Goal: Navigation & Orientation: Understand site structure

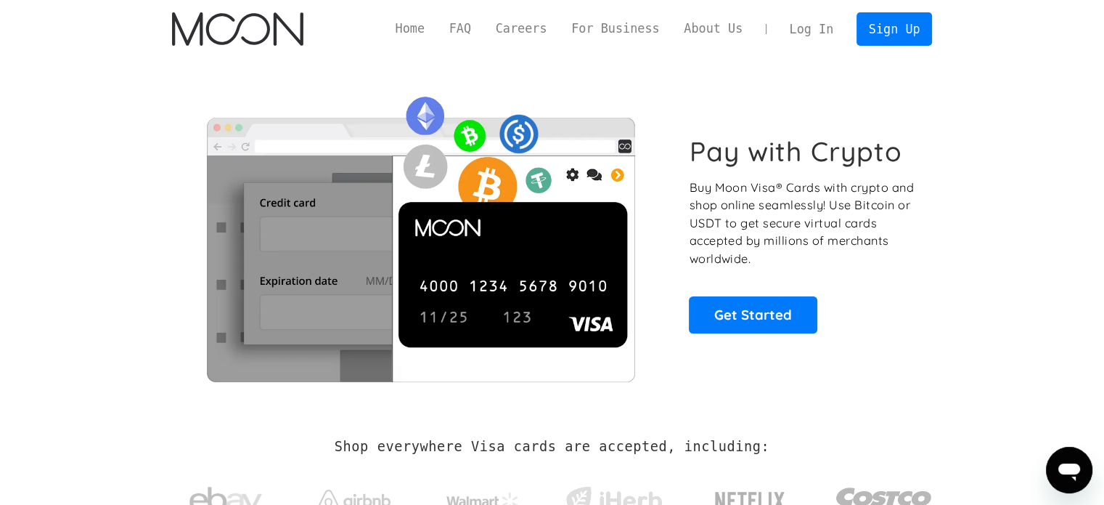
click at [437, 21] on link "Home" at bounding box center [410, 29] width 54 height 18
click at [437, 33] on link "Home" at bounding box center [410, 29] width 54 height 18
click at [484, 31] on link "FAQ" at bounding box center [460, 29] width 46 height 18
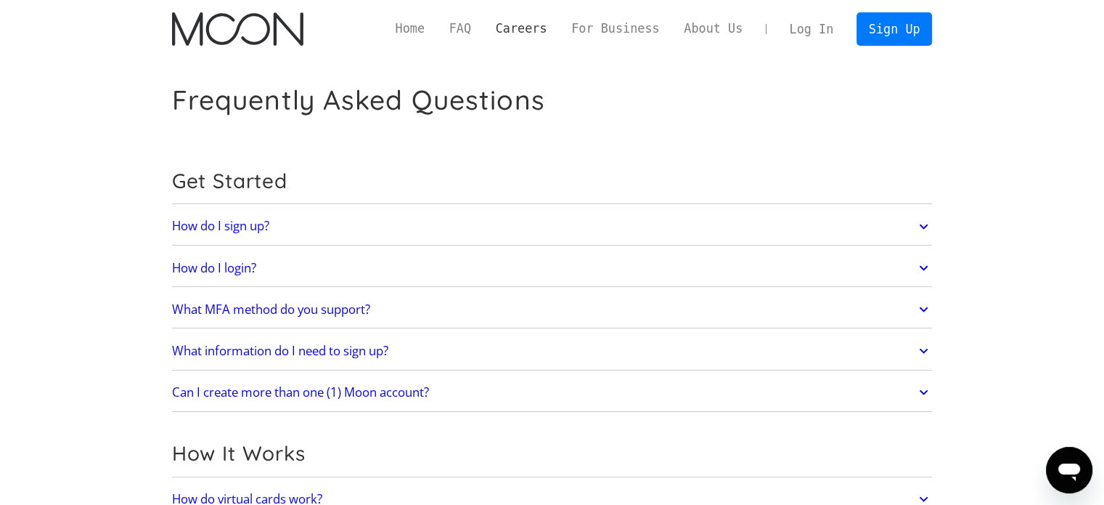
click at [553, 33] on link "Careers" at bounding box center [522, 29] width 76 height 18
click at [717, 30] on link "About Us" at bounding box center [713, 29] width 83 height 18
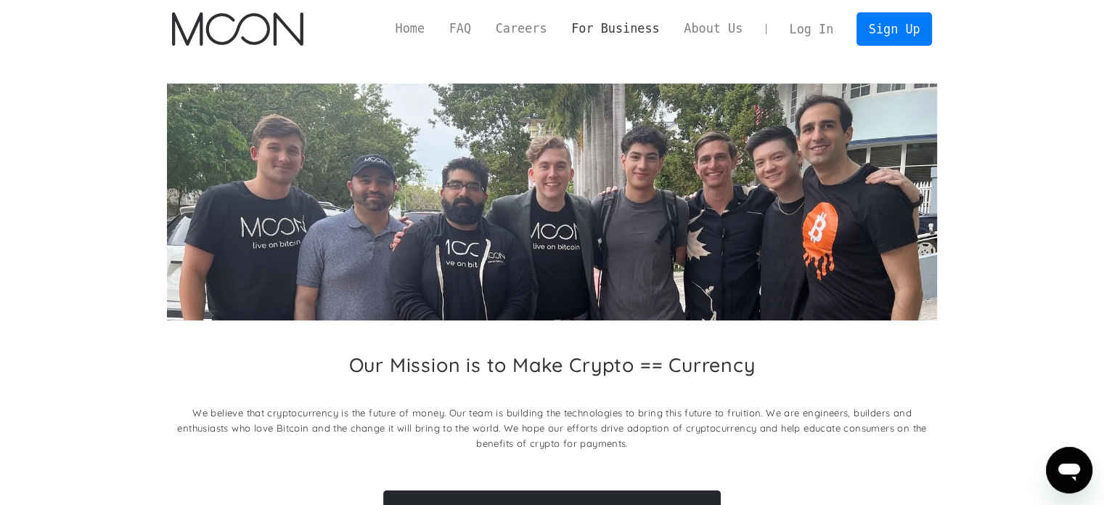
click at [627, 25] on link "For Business" at bounding box center [615, 29] width 113 height 18
